Goal: Information Seeking & Learning: Check status

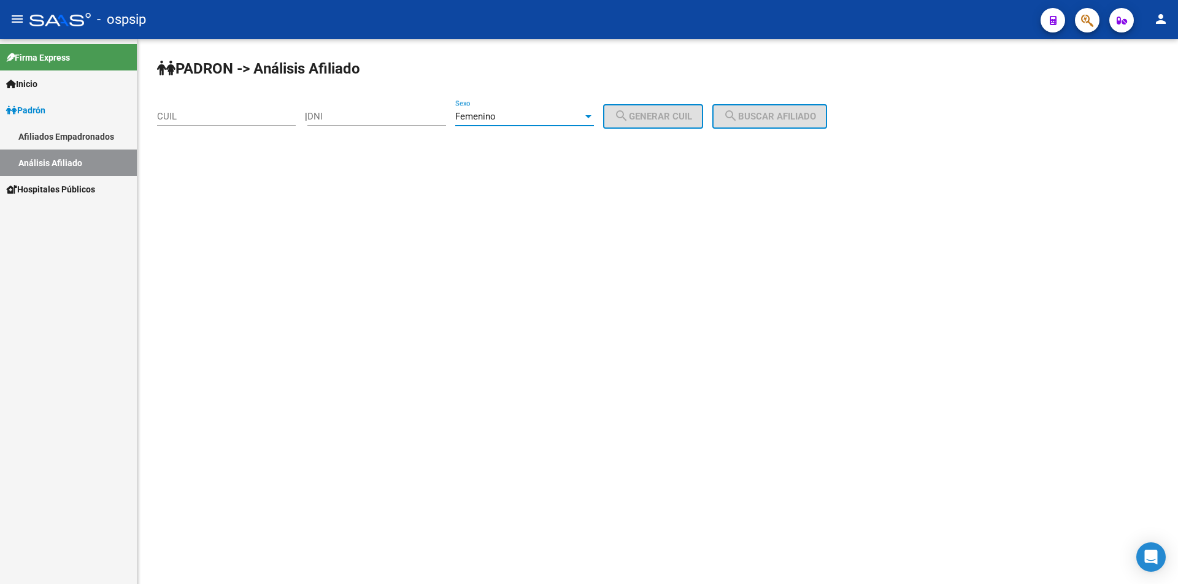
click at [496, 117] on span "Femenino" at bounding box center [475, 116] width 40 height 11
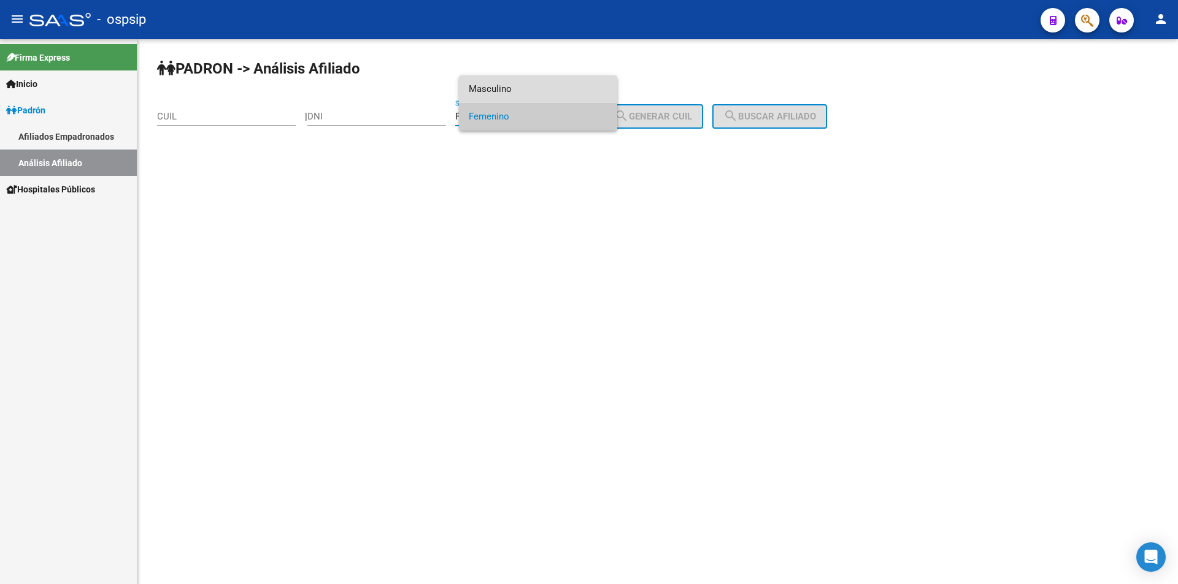
click at [531, 93] on span "Masculino" at bounding box center [538, 89] width 139 height 28
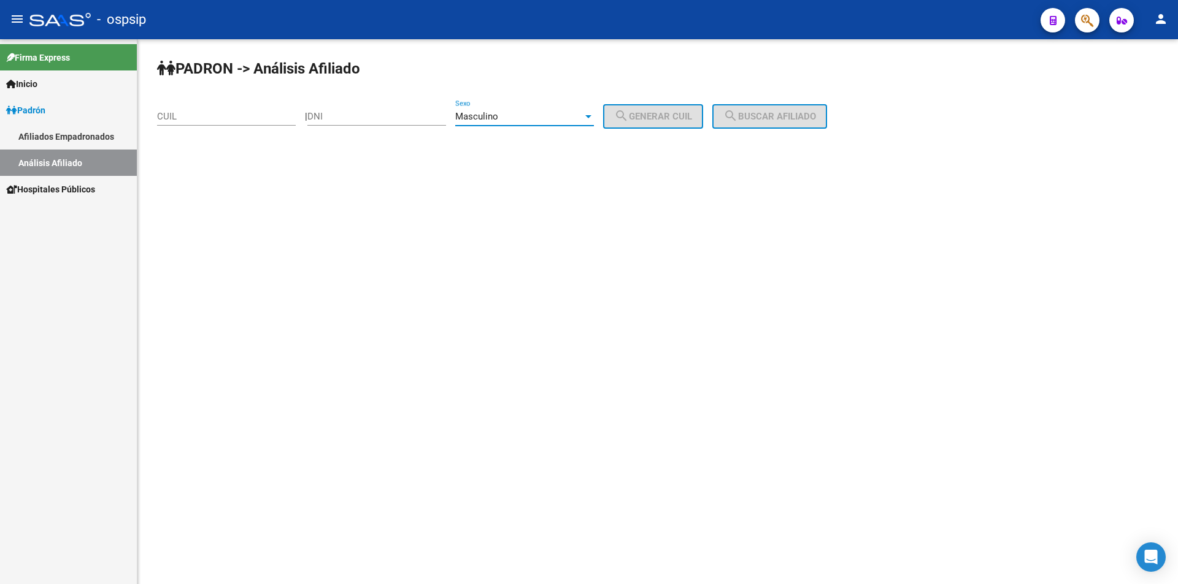
click at [386, 105] on div "DNI" at bounding box center [376, 112] width 139 height 26
type input "57481705"
click at [675, 120] on span "search Generar CUIL" at bounding box center [653, 116] width 78 height 11
type input "20-57481705-7"
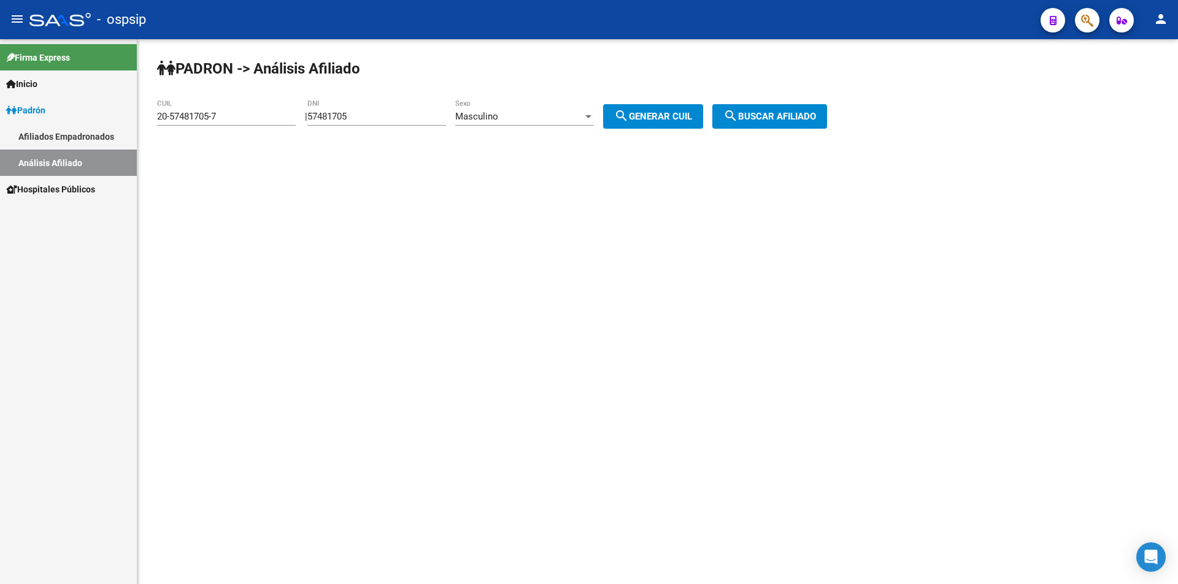
click at [761, 113] on span "search Buscar afiliado" at bounding box center [769, 116] width 93 height 11
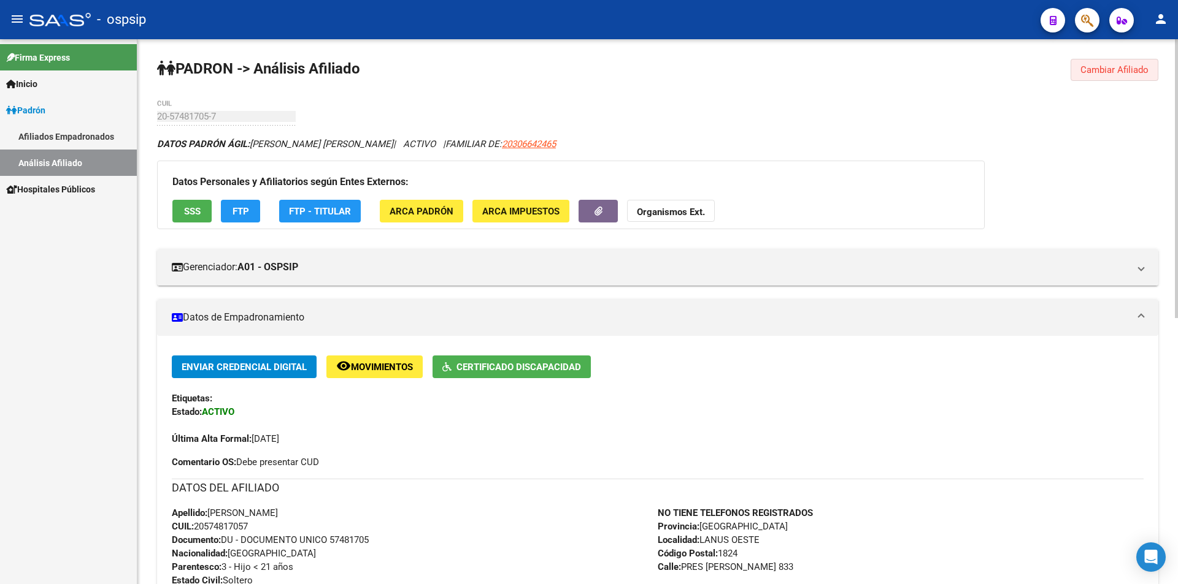
click at [1130, 67] on span "Cambiar Afiliado" at bounding box center [1114, 69] width 68 height 11
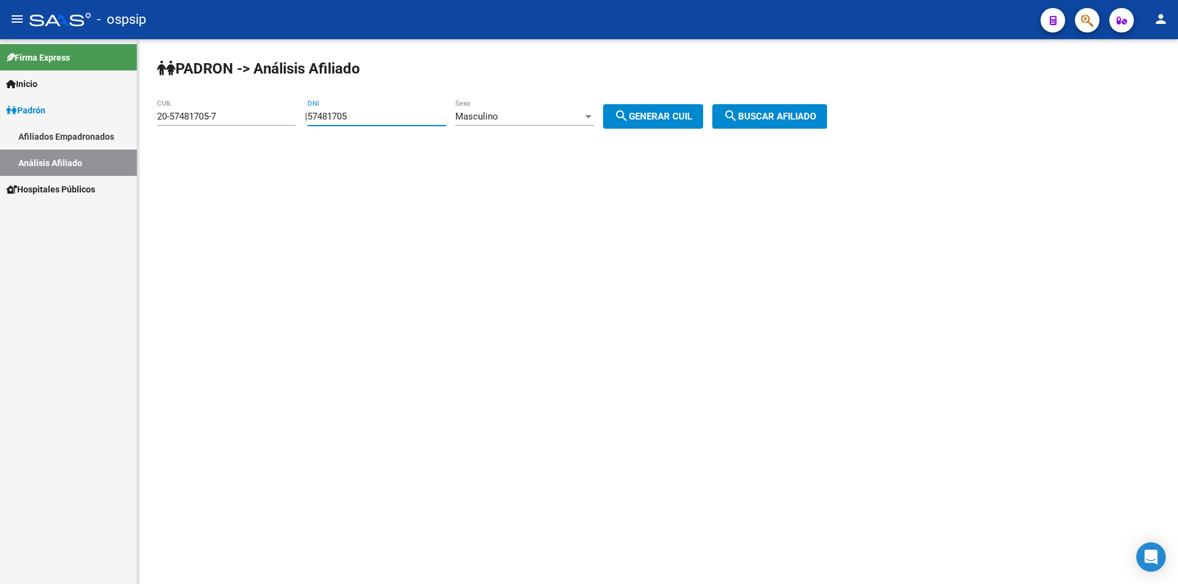
drag, startPoint x: 381, startPoint y: 121, endPoint x: 99, endPoint y: 131, distance: 282.3
click at [34, 142] on mat-sidenav-container "Firma Express Inicio Calendario SSS Instructivos Contacto OS Padrón Afiliados E…" at bounding box center [589, 311] width 1178 height 545
drag, startPoint x: 229, startPoint y: 114, endPoint x: 0, endPoint y: 112, distance: 228.8
click at [0, 112] on mat-sidenav-container "Firma Express Inicio Calendario SSS Instructivos Contacto OS Padrón Afiliados E…" at bounding box center [589, 311] width 1178 height 545
click at [343, 113] on input "DNI" at bounding box center [376, 116] width 139 height 11
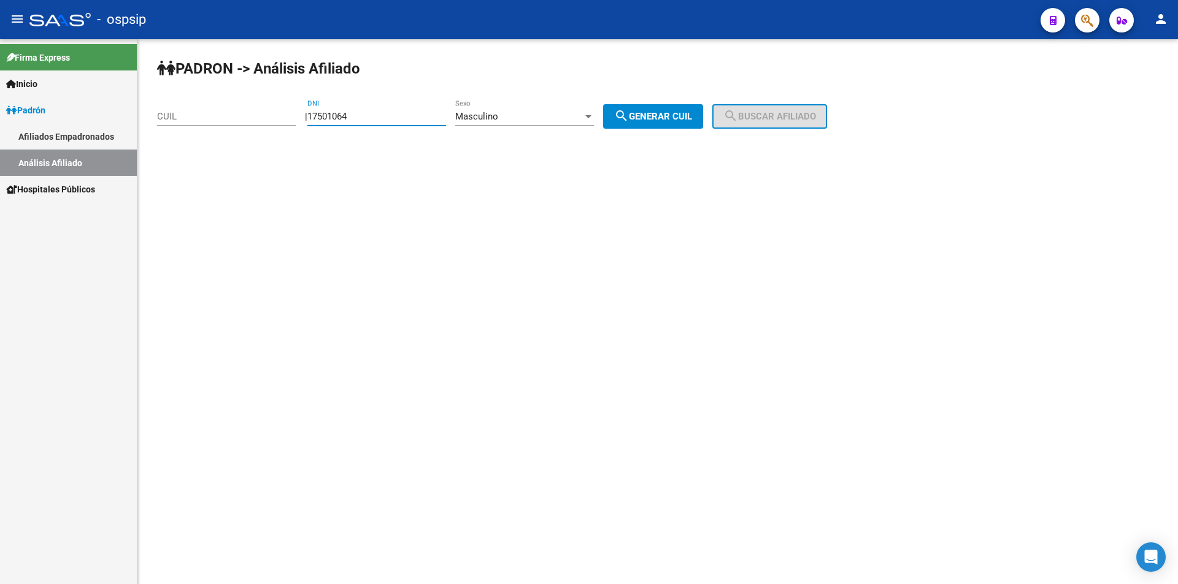
type input "17501064"
click at [665, 101] on div "PADRON -> Análisis Afiliado CUIL | 17501064 DNI Masculino Sexo search Generar C…" at bounding box center [657, 103] width 1040 height 129
click at [666, 109] on button "search Generar CUIL" at bounding box center [653, 116] width 100 height 25
type input "20-17501064-6"
click at [738, 110] on mat-icon "search" at bounding box center [730, 116] width 15 height 15
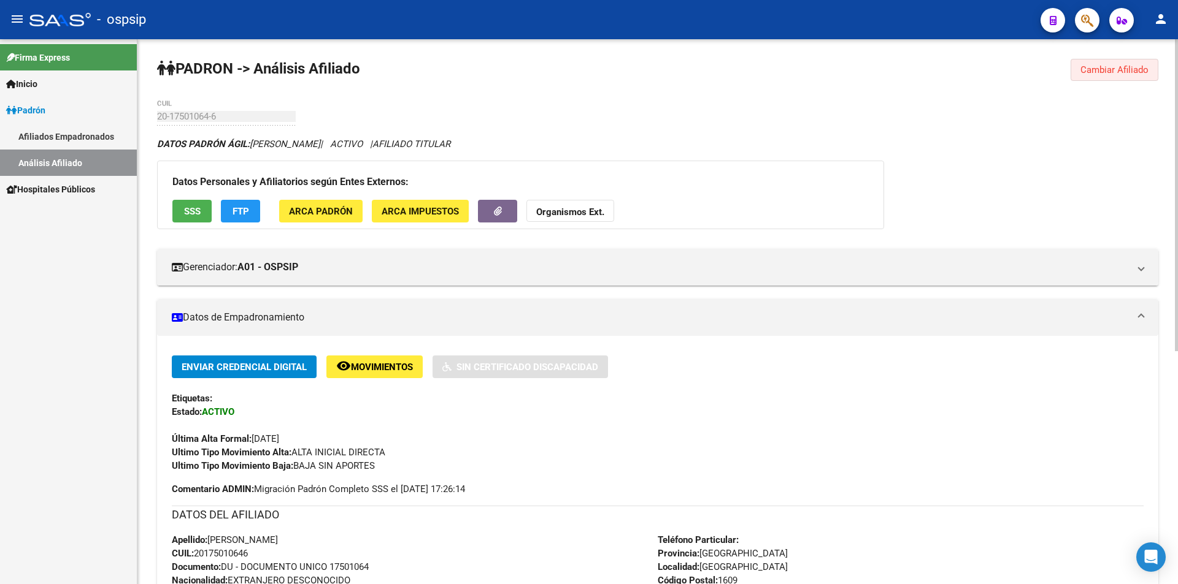
click at [1118, 67] on span "Cambiar Afiliado" at bounding box center [1114, 69] width 68 height 11
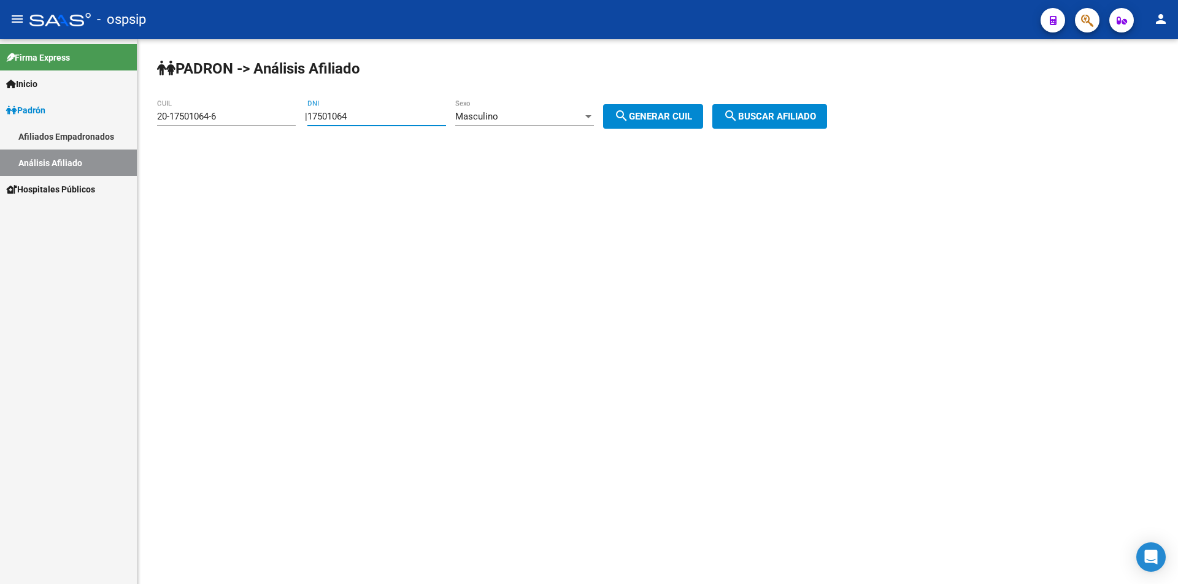
drag, startPoint x: 384, startPoint y: 120, endPoint x: 243, endPoint y: 121, distance: 141.1
click at [243, 121] on app-analisis-afiliado "PADRON -> Análisis Afiliado 20-17501064-6 CUIL | 17501064 DNI Masculino Sexo se…" at bounding box center [496, 116] width 679 height 11
drag, startPoint x: 250, startPoint y: 117, endPoint x: 0, endPoint y: 118, distance: 250.2
click at [0, 118] on mat-sidenav-container "Firma Express Inicio Calendario SSS Instructivos Contacto OS Padrón Afiliados E…" at bounding box center [589, 311] width 1178 height 545
